Goal: Find specific page/section: Find specific page/section

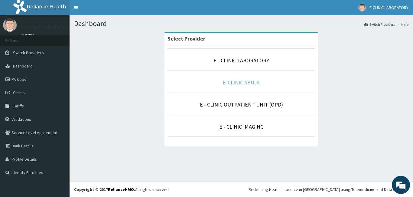
click at [237, 83] on link "E-CLINIC ABUJA" at bounding box center [241, 82] width 37 height 7
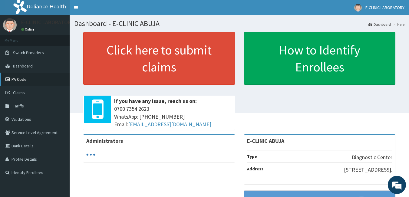
click at [20, 78] on link "PA Code" at bounding box center [35, 79] width 70 height 13
